Goal: Task Accomplishment & Management: Manage account settings

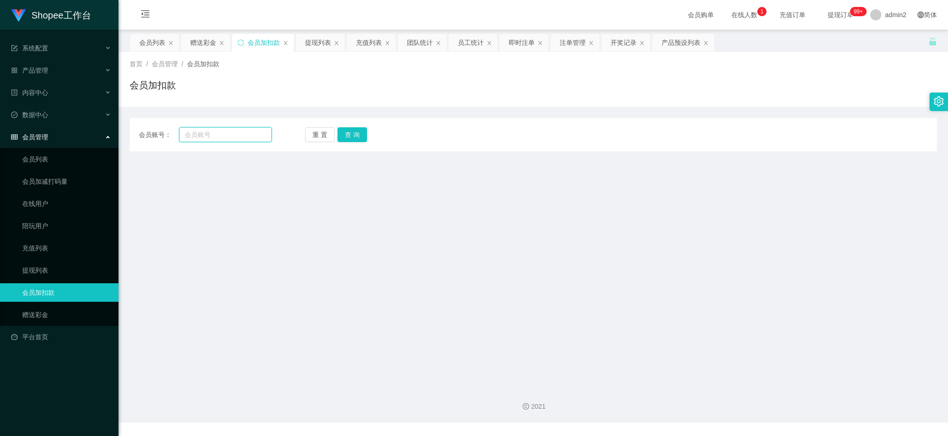
click at [231, 131] on input "text" at bounding box center [225, 134] width 93 height 15
drag, startPoint x: 231, startPoint y: 131, endPoint x: 301, endPoint y: 142, distance: 71.2
click at [232, 131] on input "text" at bounding box center [225, 134] width 93 height 15
paste input "060"
type input "060"
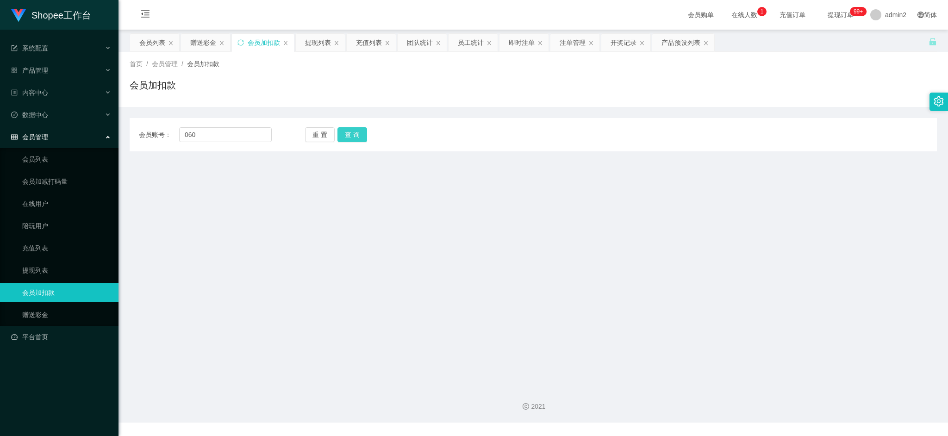
click at [352, 134] on button "查 询" at bounding box center [352, 134] width 30 height 15
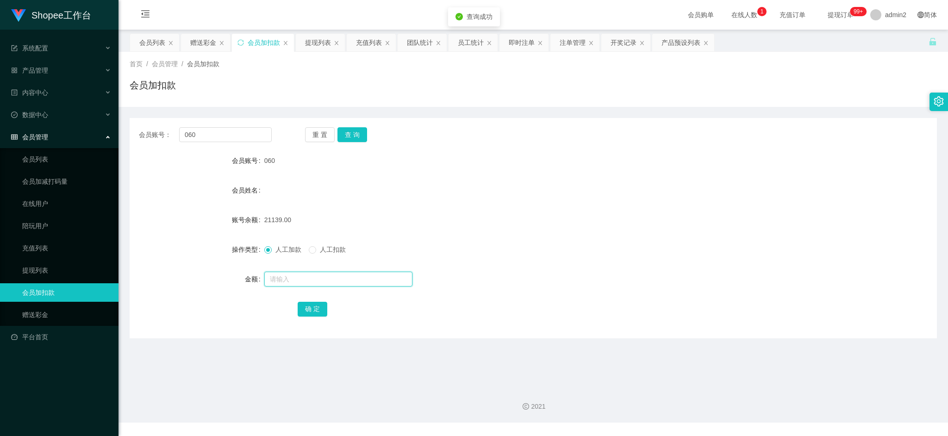
click at [344, 281] on input "text" at bounding box center [338, 279] width 148 height 15
type input "24"
drag, startPoint x: 312, startPoint y: 309, endPoint x: 376, endPoint y: 289, distance: 67.7
click at [312, 309] on button "确 定" at bounding box center [313, 309] width 30 height 15
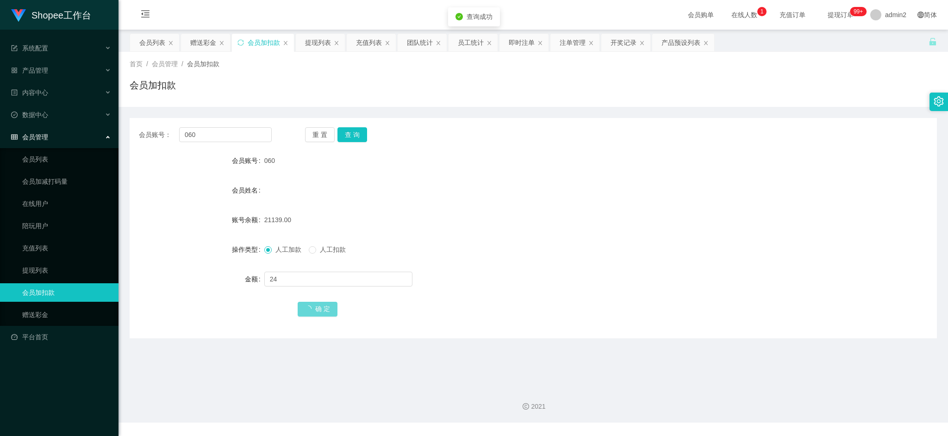
click at [517, 256] on div "人工加款 人工扣款" at bounding box center [499, 249] width 471 height 19
click at [218, 37] on div "赠送彩金" at bounding box center [205, 43] width 49 height 18
click at [205, 40] on div "赠送彩金" at bounding box center [203, 43] width 26 height 18
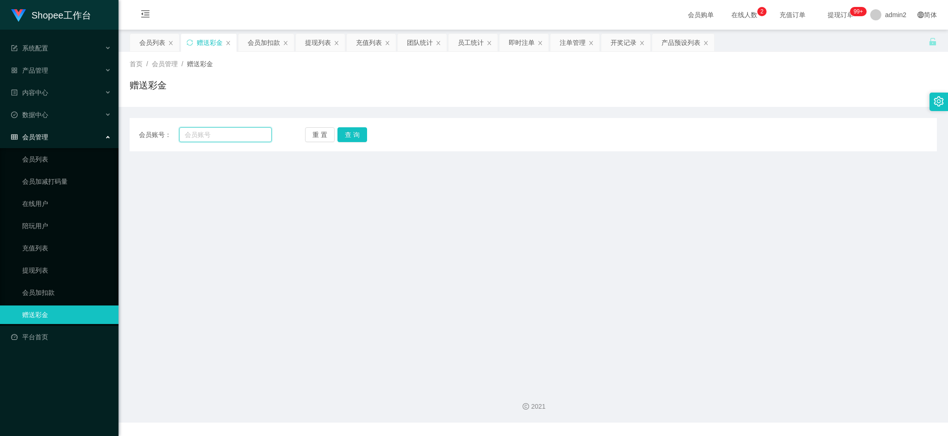
click at [252, 137] on input "text" at bounding box center [225, 134] width 93 height 15
paste input "6GZhen123"
type input "6GZhen123"
drag, startPoint x: 348, startPoint y: 129, endPoint x: 350, endPoint y: 145, distance: 16.3
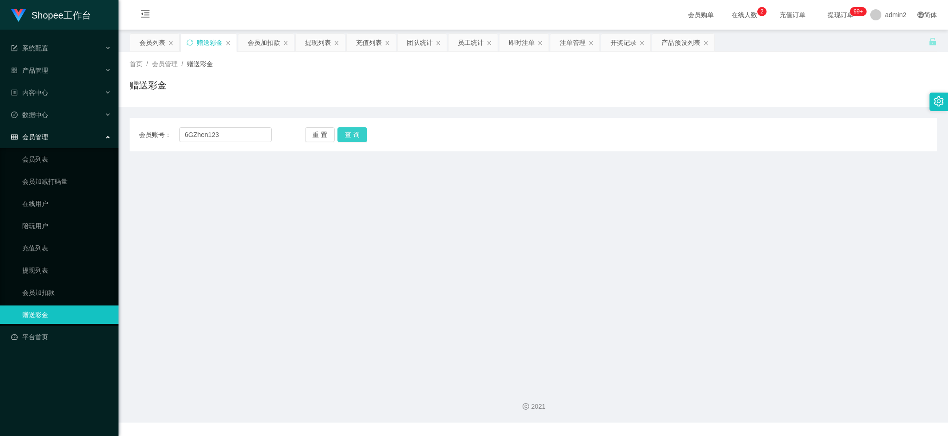
click at [348, 129] on button "查 询" at bounding box center [352, 134] width 30 height 15
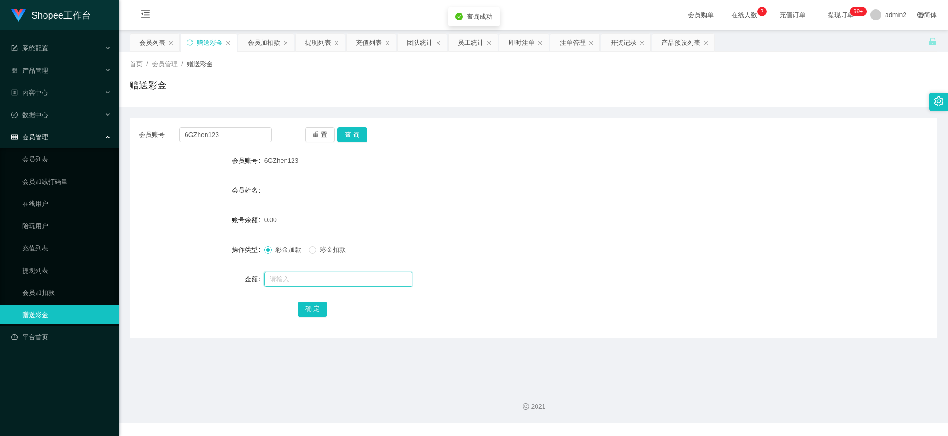
click at [355, 275] on input "text" at bounding box center [338, 279] width 148 height 15
type input "80"
click at [314, 307] on button "确 定" at bounding box center [313, 309] width 30 height 15
click at [551, 252] on div "彩金加款 彩金扣款" at bounding box center [499, 249] width 471 height 19
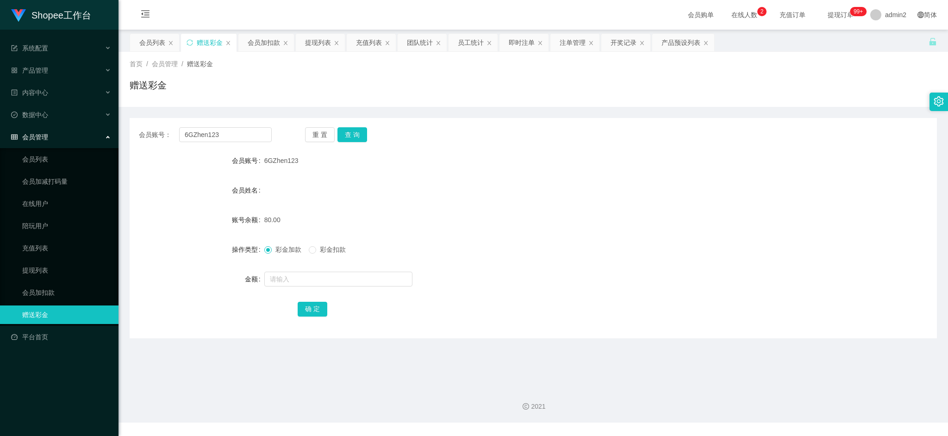
drag, startPoint x: 696, startPoint y: 405, endPoint x: 571, endPoint y: 127, distance: 305.0
click at [696, 405] on div "2021" at bounding box center [533, 407] width 815 height 10
click at [312, 40] on div "提现列表" at bounding box center [318, 43] width 26 height 18
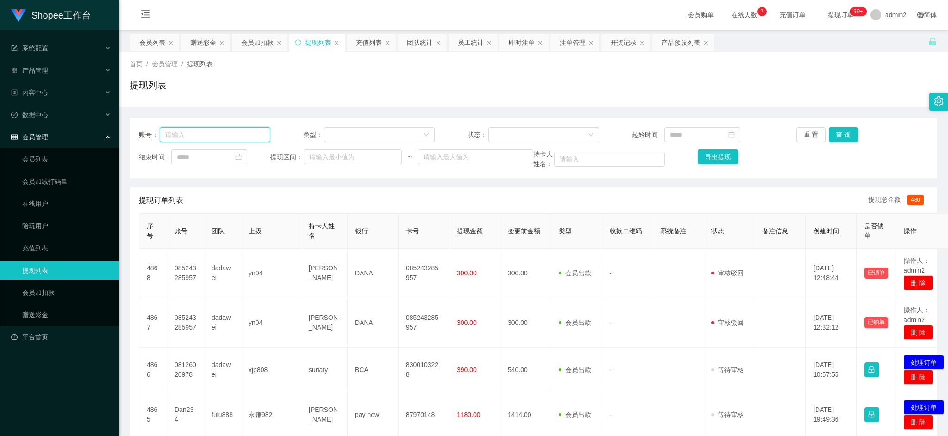
click at [206, 133] on input "text" at bounding box center [215, 134] width 111 height 15
click at [238, 158] on input at bounding box center [209, 157] width 76 height 15
click at [238, 295] on link "今天" at bounding box center [236, 297] width 13 height 18
type input "**********"
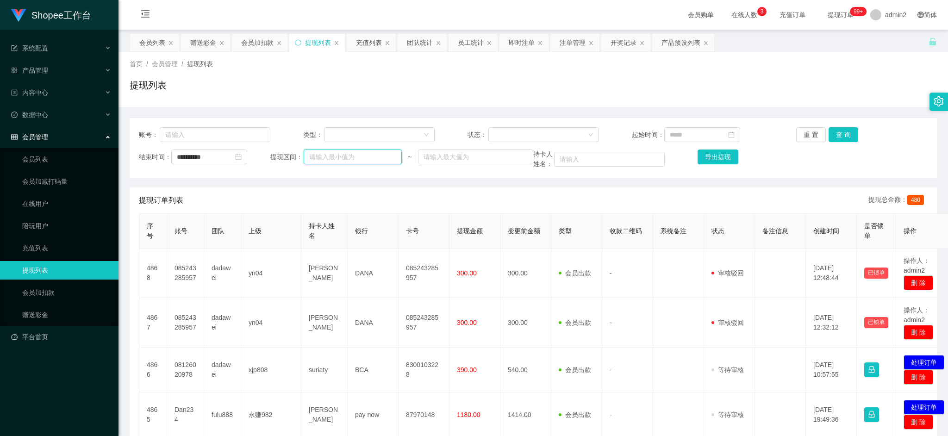
click at [352, 158] on input "text" at bounding box center [353, 157] width 98 height 15
click at [372, 157] on input "text" at bounding box center [353, 157] width 98 height 15
click at [699, 132] on input at bounding box center [702, 134] width 76 height 15
drag, startPoint x: 728, startPoint y: 275, endPoint x: 657, endPoint y: 218, distance: 91.5
click at [728, 275] on link "今天" at bounding box center [724, 275] width 13 height 18
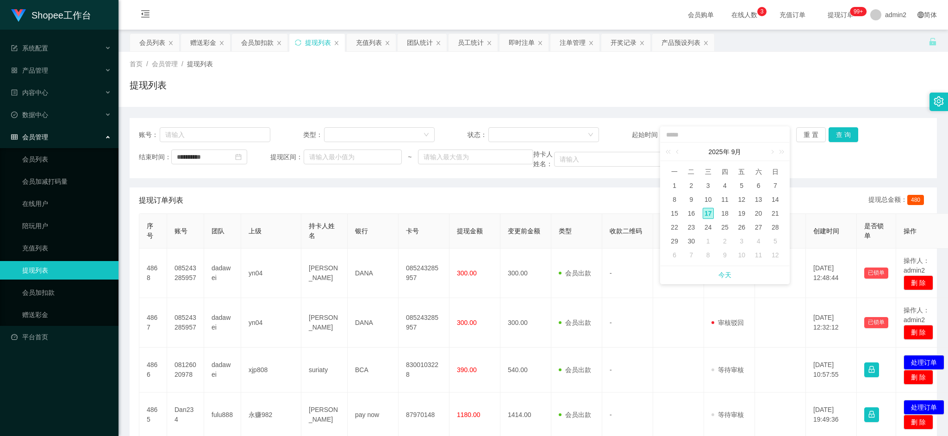
type input "**********"
click at [535, 135] on div at bounding box center [541, 135] width 94 height 14
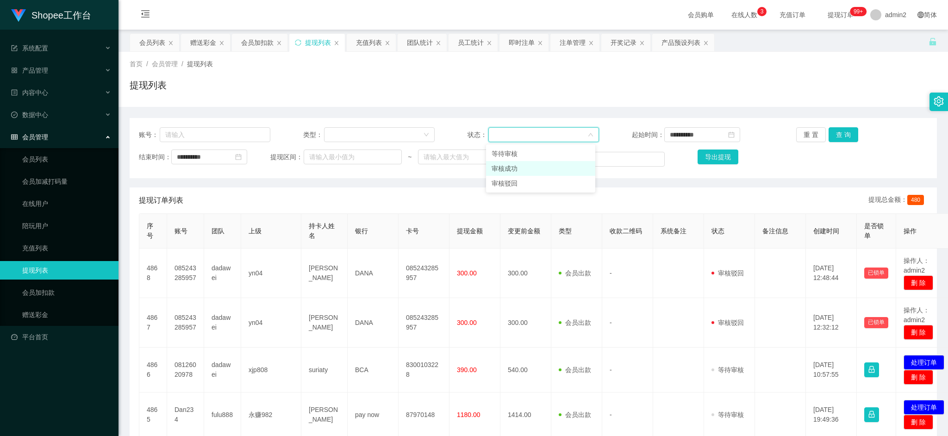
click at [512, 169] on li "审核成功" at bounding box center [540, 168] width 109 height 15
click at [839, 133] on button "查 询" at bounding box center [844, 134] width 30 height 15
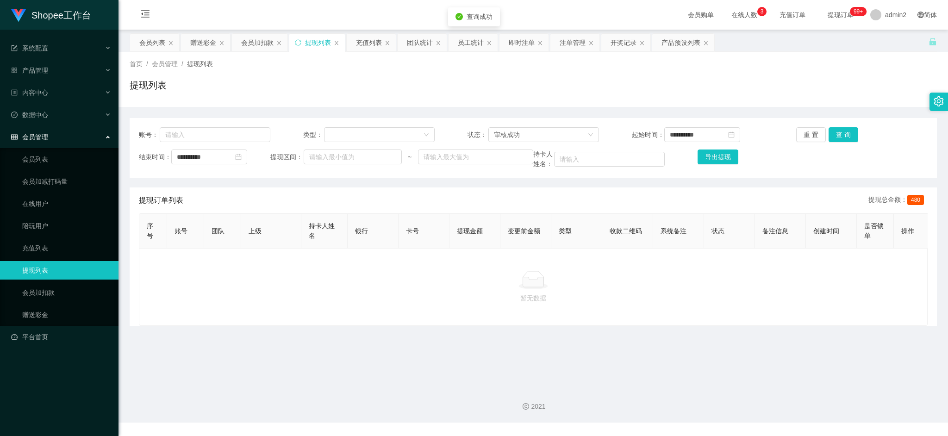
drag, startPoint x: 269, startPoint y: 75, endPoint x: 275, endPoint y: 77, distance: 6.4
click at [272, 76] on div "首页 / 会员管理 / 提现列表 / 提现列表" at bounding box center [533, 79] width 807 height 40
click at [365, 41] on div "充值列表" at bounding box center [369, 43] width 26 height 18
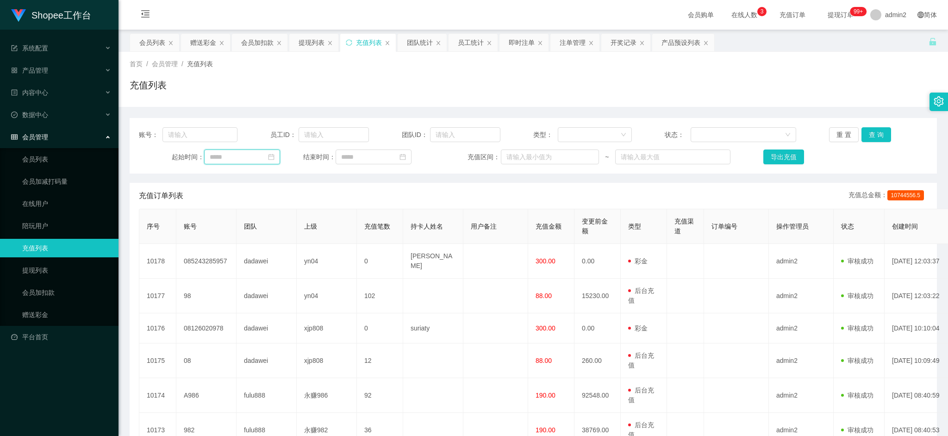
click at [250, 160] on input at bounding box center [242, 157] width 76 height 15
click at [270, 295] on link "今天" at bounding box center [268, 297] width 13 height 18
type input "**********"
click at [712, 136] on div at bounding box center [740, 135] width 88 height 14
click at [721, 156] on li "充值成功" at bounding box center [739, 153] width 104 height 15
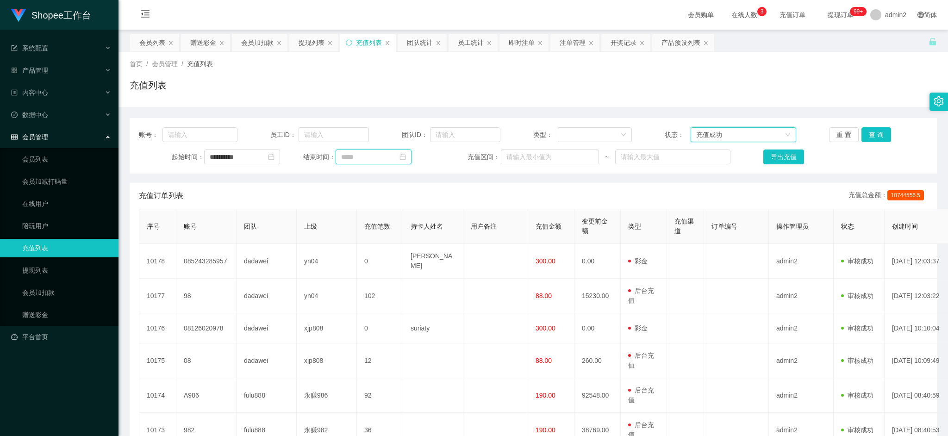
click at [378, 160] on input at bounding box center [374, 157] width 76 height 15
click at [401, 295] on link "今天" at bounding box center [399, 297] width 13 height 18
type input "**********"
click at [601, 136] on div at bounding box center [591, 135] width 57 height 14
click at [581, 157] on li "后台充值" at bounding box center [592, 153] width 74 height 15
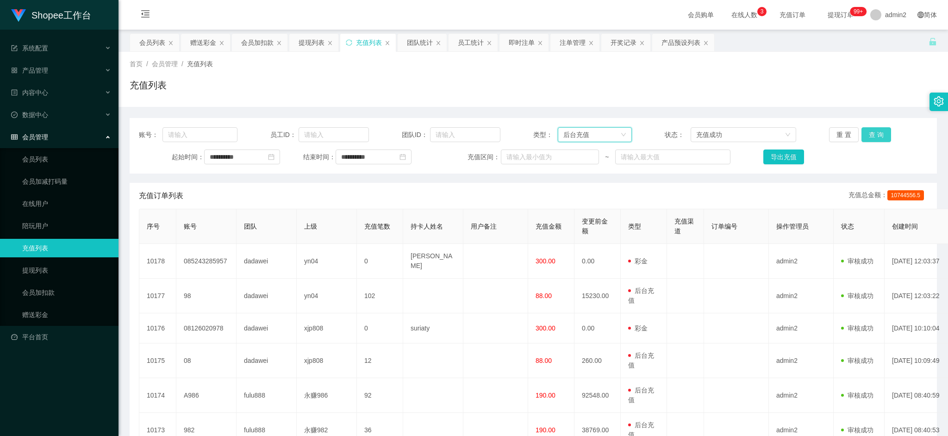
click at [864, 132] on button "查 询" at bounding box center [876, 134] width 30 height 15
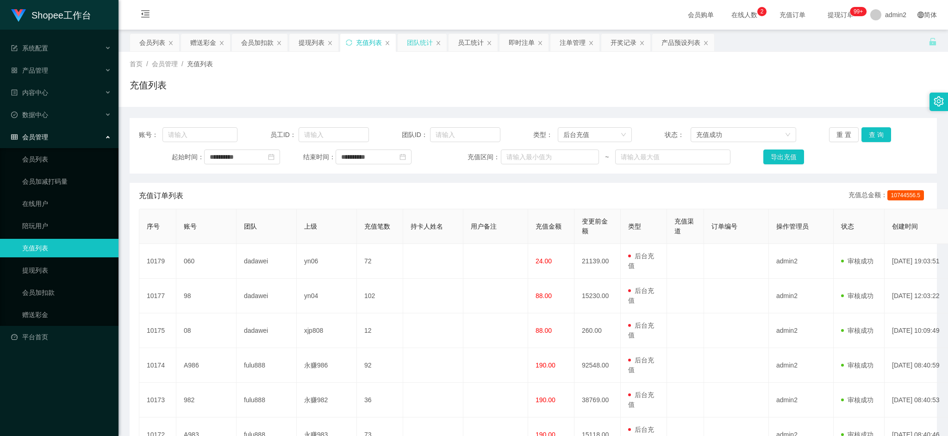
click at [419, 41] on div "团队统计" at bounding box center [420, 43] width 26 height 18
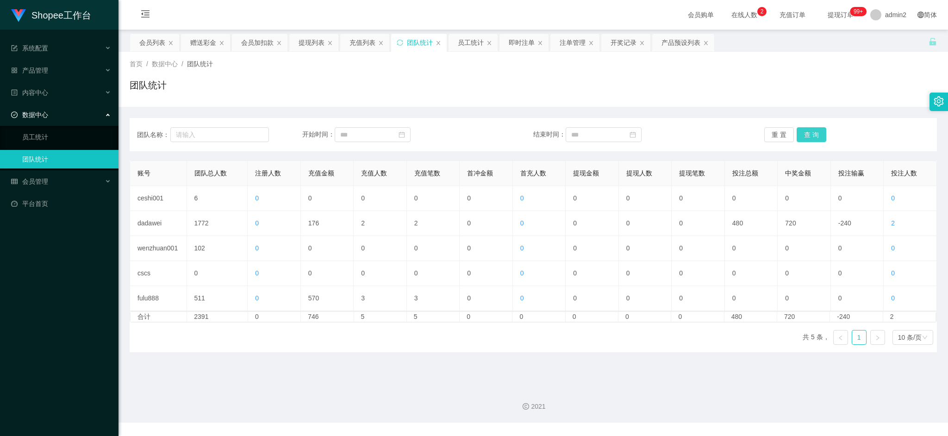
click at [808, 136] on button "查 询" at bounding box center [812, 134] width 30 height 15
click at [304, 39] on div "提现列表" at bounding box center [312, 43] width 26 height 18
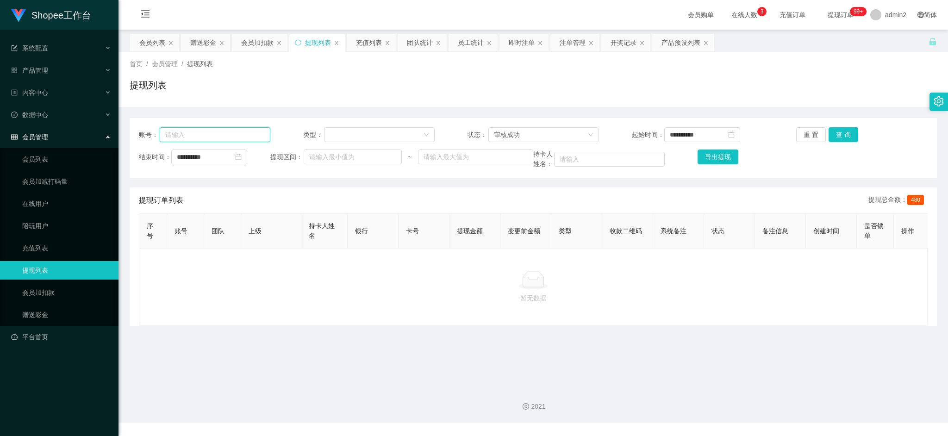
click at [264, 136] on input "text" at bounding box center [215, 134] width 111 height 15
paste input "6GZhen123"
type input "6GZhen123"
click at [830, 135] on button "查 询" at bounding box center [844, 134] width 30 height 15
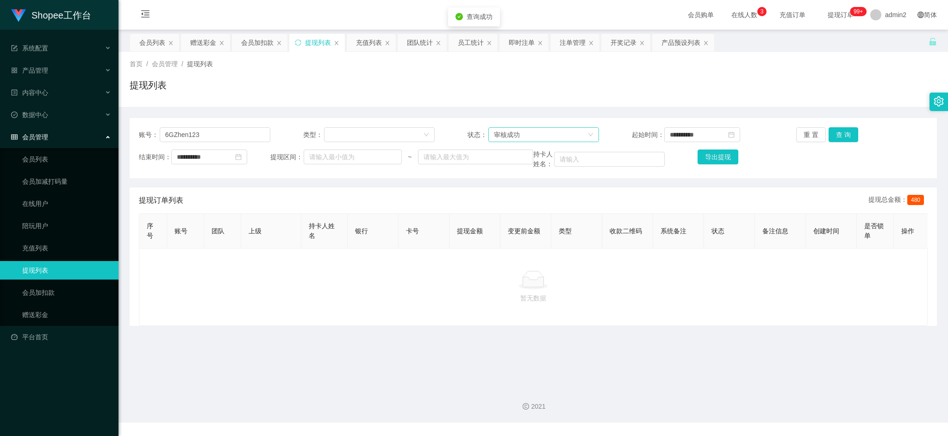
click at [549, 135] on div "审核成功" at bounding box center [541, 135] width 94 height 14
click at [534, 150] on li "等待审核" at bounding box center [540, 153] width 109 height 15
click at [847, 135] on button "查 询" at bounding box center [844, 134] width 30 height 15
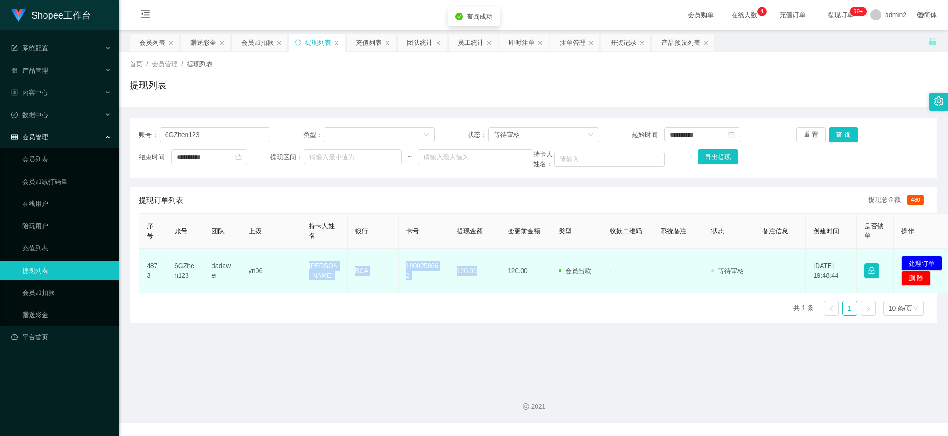
drag, startPoint x: 314, startPoint y: 270, endPoint x: 485, endPoint y: 270, distance: 171.3
click at [485, 270] on tr "4873 6GZhen123 dadawei yn06 [PERSON_NAME] BCA 1900258662 120.00 120.00 会员出款 人工取…" at bounding box center [547, 271] width 816 height 45
copy tr "[PERSON_NAME] BCA 1900258662 120.00"
click at [921, 255] on td "发起代付 处理订单 删 除" at bounding box center [925, 271] width 62 height 45
click at [921, 258] on button "处理订单" at bounding box center [921, 263] width 41 height 15
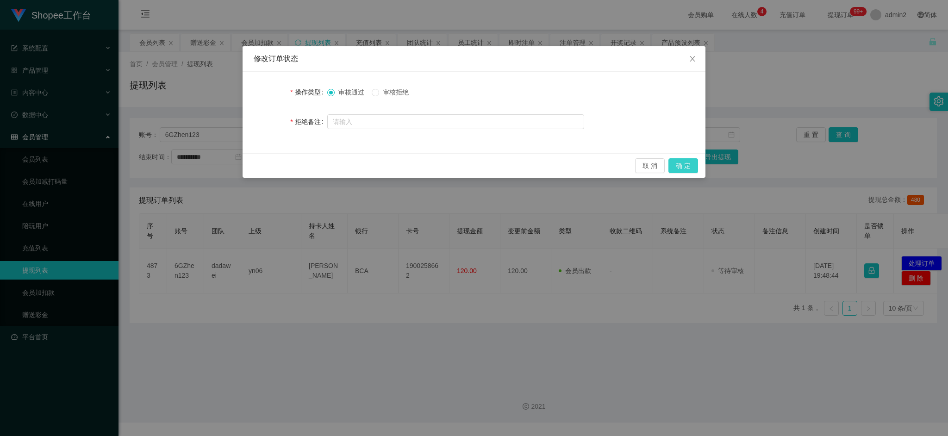
click at [687, 169] on button "确 定" at bounding box center [683, 165] width 30 height 15
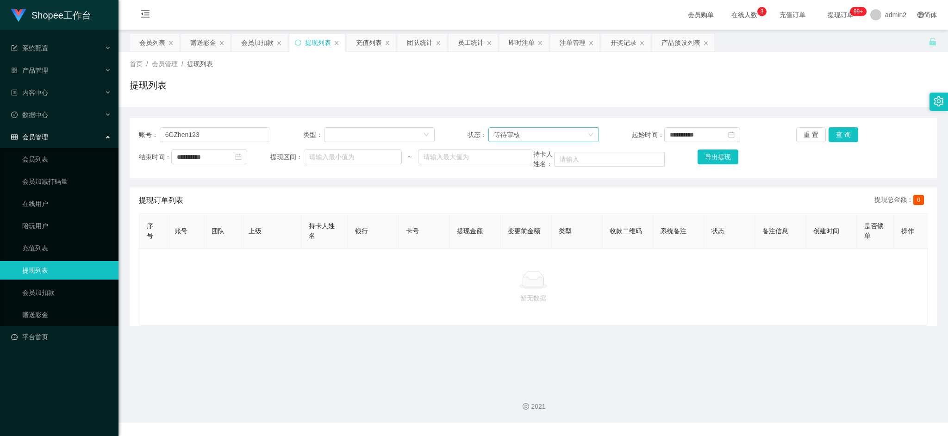
click at [516, 131] on div "等待审核" at bounding box center [507, 135] width 26 height 14
click at [520, 164] on li "审核成功" at bounding box center [540, 168] width 109 height 15
click at [846, 130] on button "查 询" at bounding box center [844, 134] width 30 height 15
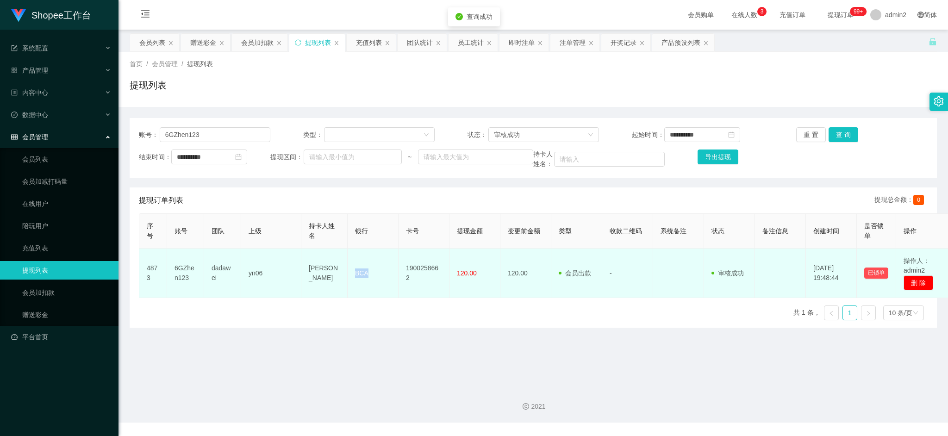
drag, startPoint x: 367, startPoint y: 276, endPoint x: 378, endPoint y: 276, distance: 11.1
click at [378, 276] on td "BCA" at bounding box center [373, 274] width 51 height 50
drag, startPoint x: 260, startPoint y: 279, endPoint x: 285, endPoint y: 278, distance: 25.0
click at [285, 278] on td "yn06" at bounding box center [271, 274] width 60 height 50
copy td "yn06"
